Goal: Transaction & Acquisition: Subscribe to service/newsletter

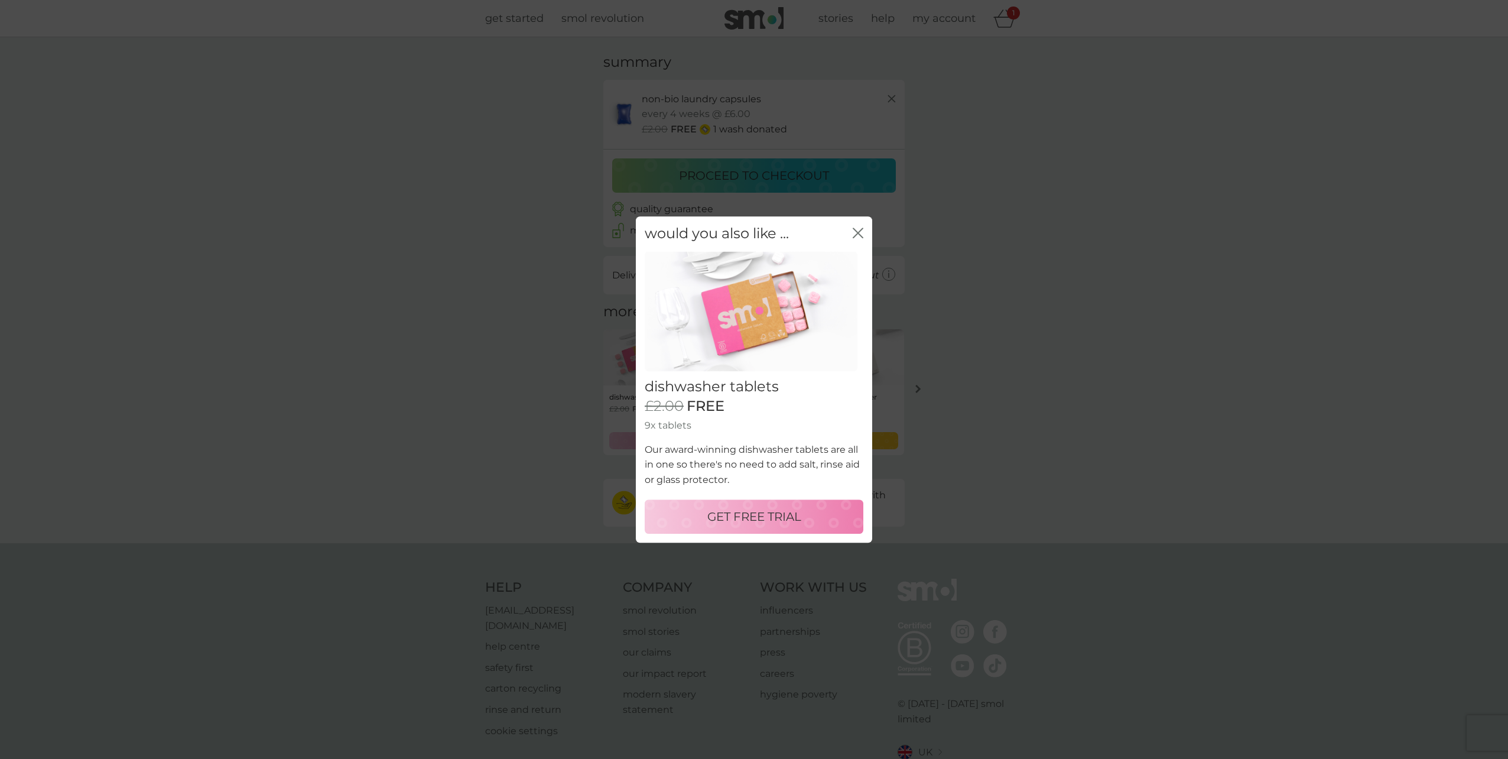
click at [731, 520] on p "GET FREE TRIAL" at bounding box center [754, 516] width 94 height 19
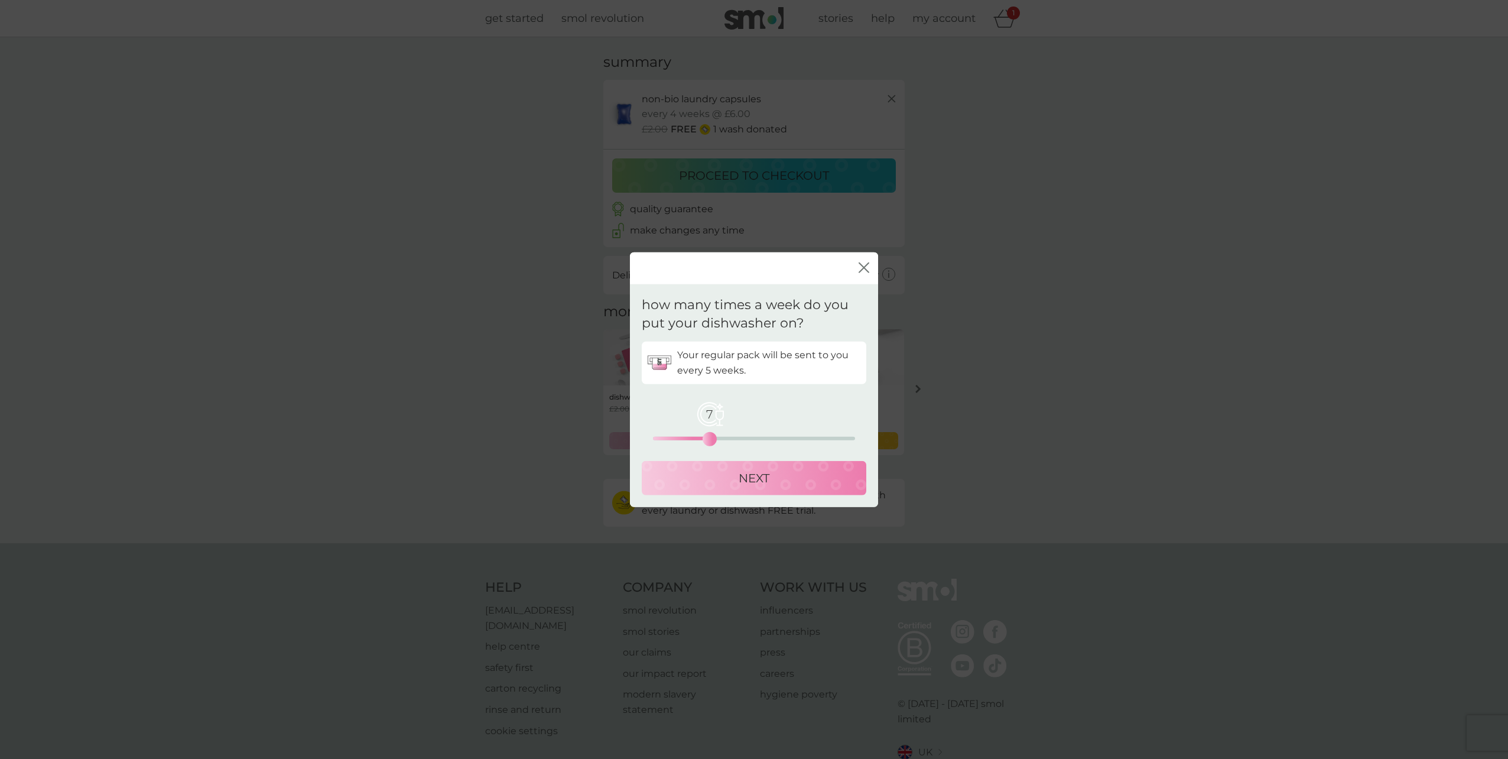
drag, startPoint x: 653, startPoint y: 439, endPoint x: 713, endPoint y: 437, distance: 59.7
click at [712, 437] on div "7" at bounding box center [709, 438] width 5 height 5
click at [727, 477] on div "NEXT" at bounding box center [753, 477] width 201 height 19
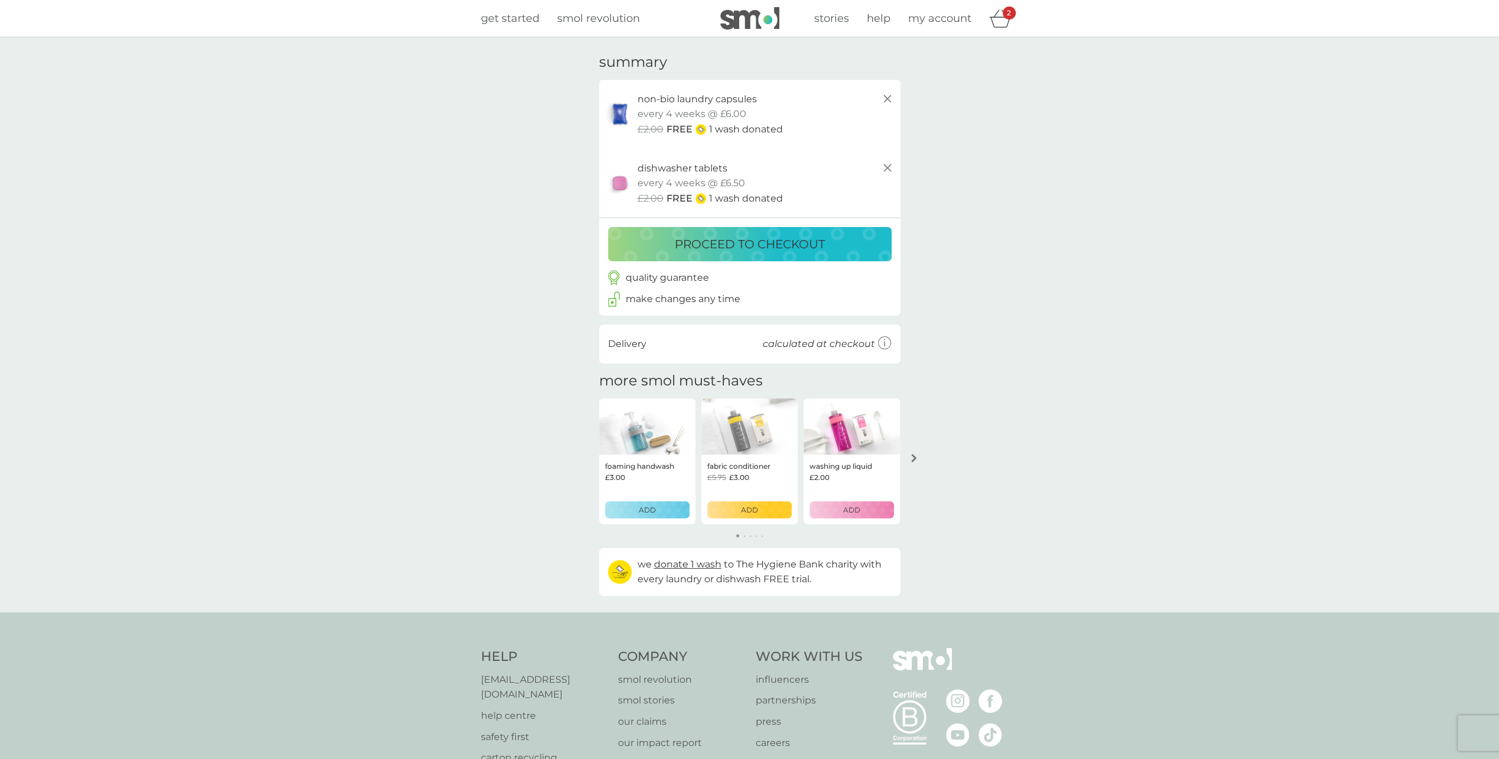
click at [720, 246] on p "proceed to checkout" at bounding box center [750, 244] width 150 height 19
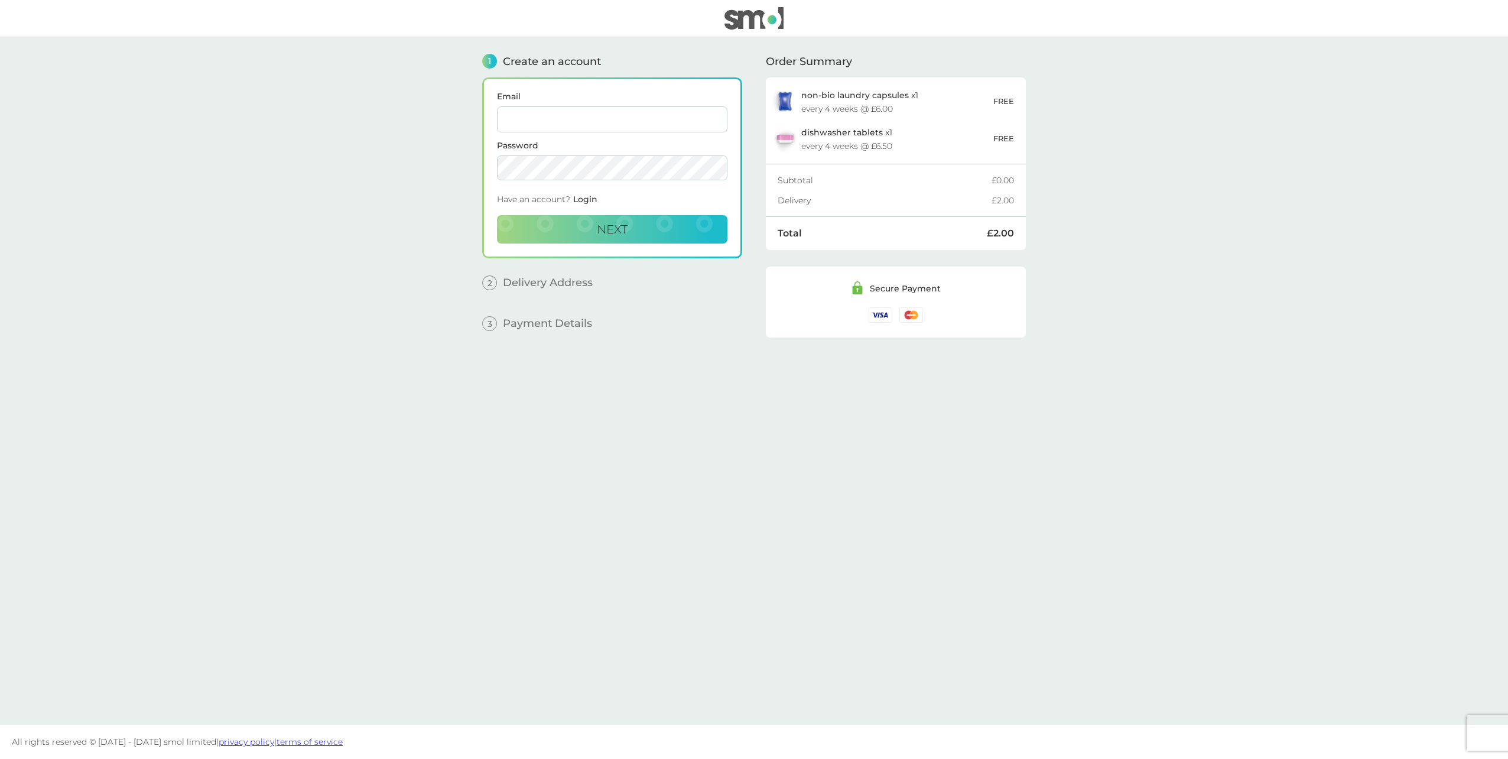
click at [547, 110] on input "Email" at bounding box center [612, 119] width 230 height 26
type input "[PERSON_NAME][EMAIL_ADDRESS][DOMAIN_NAME]"
